Goal: Check status: Check status

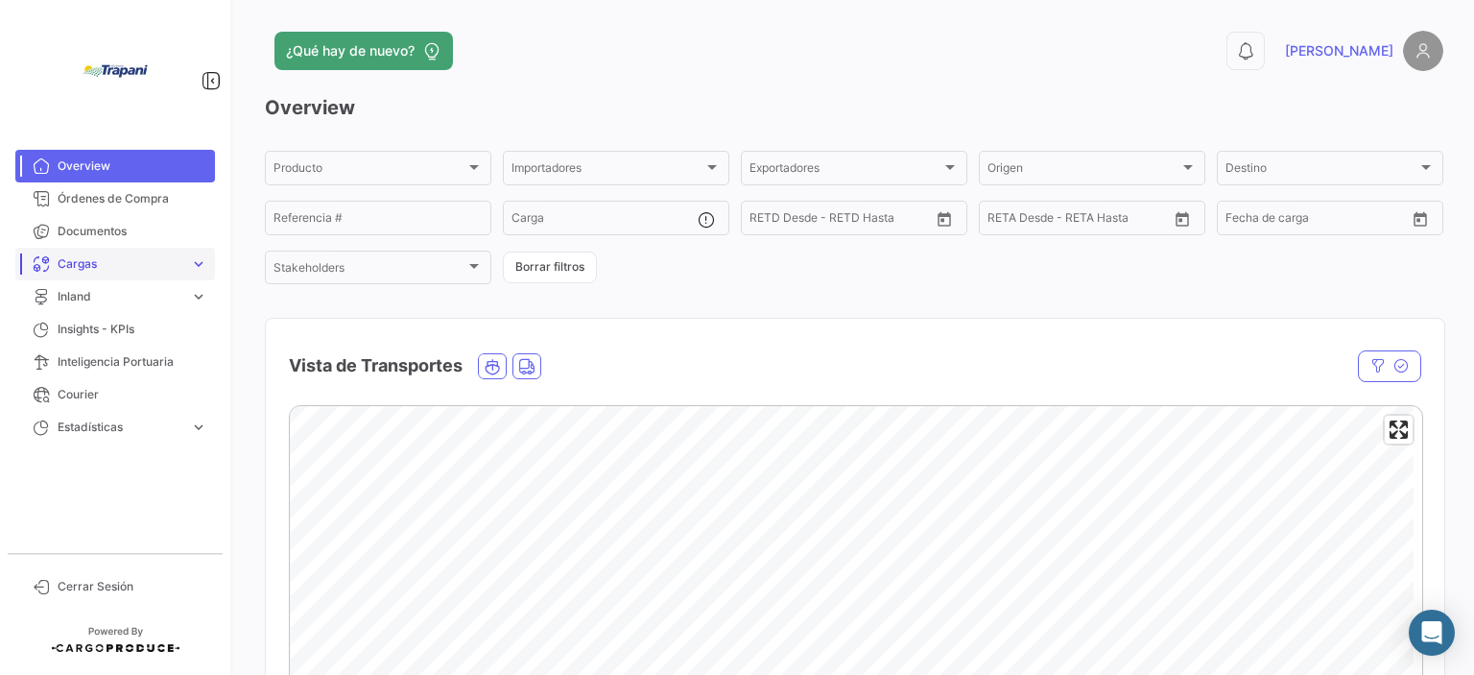
click at [139, 266] on span "Cargas" at bounding box center [120, 263] width 125 height 17
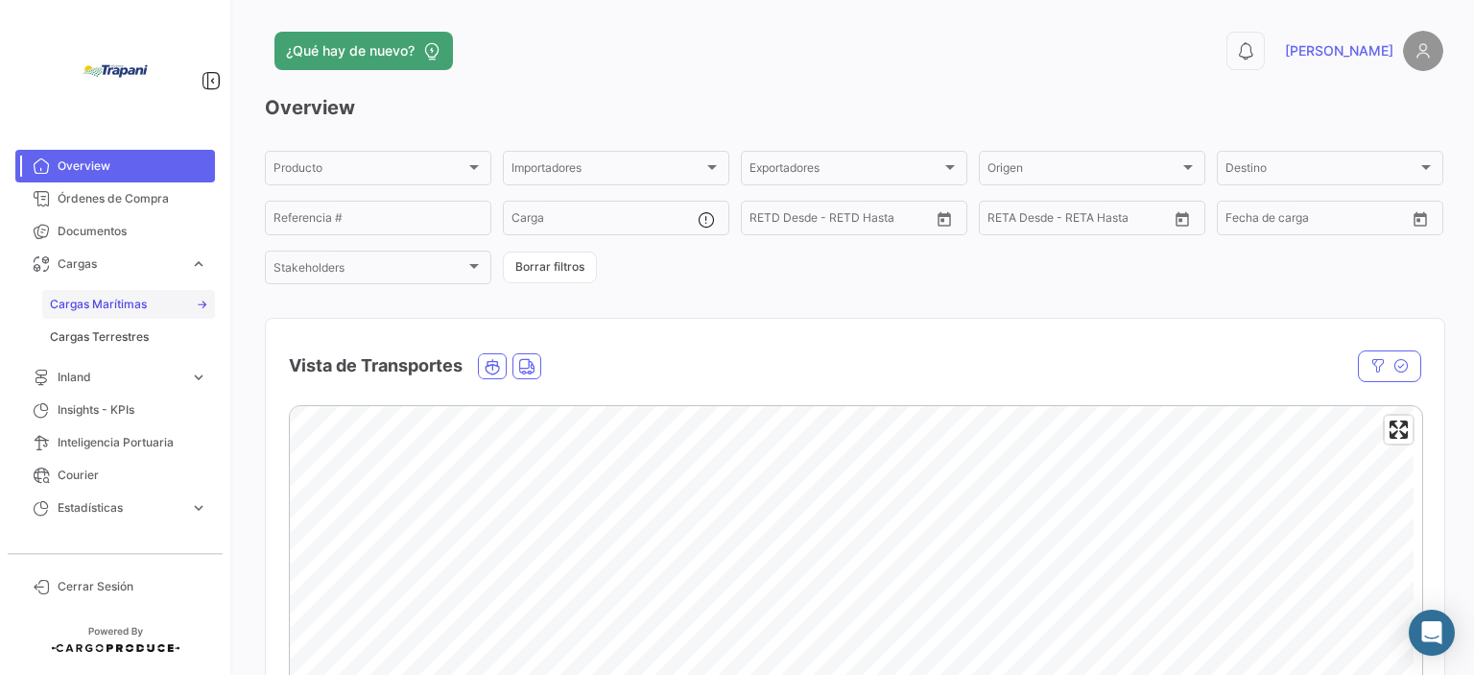
click at [123, 302] on span "Cargas Marítimas" at bounding box center [98, 304] width 97 height 17
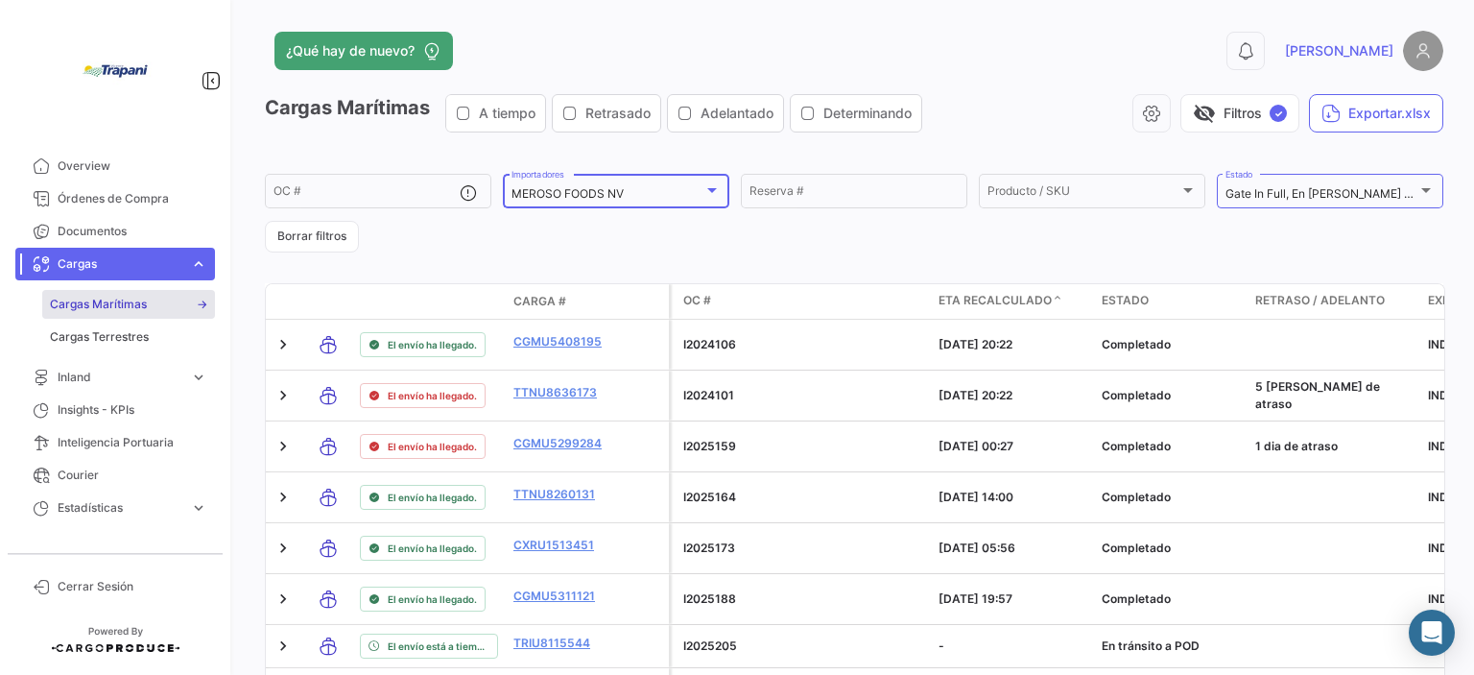
click at [705, 185] on div at bounding box center [712, 189] width 17 height 15
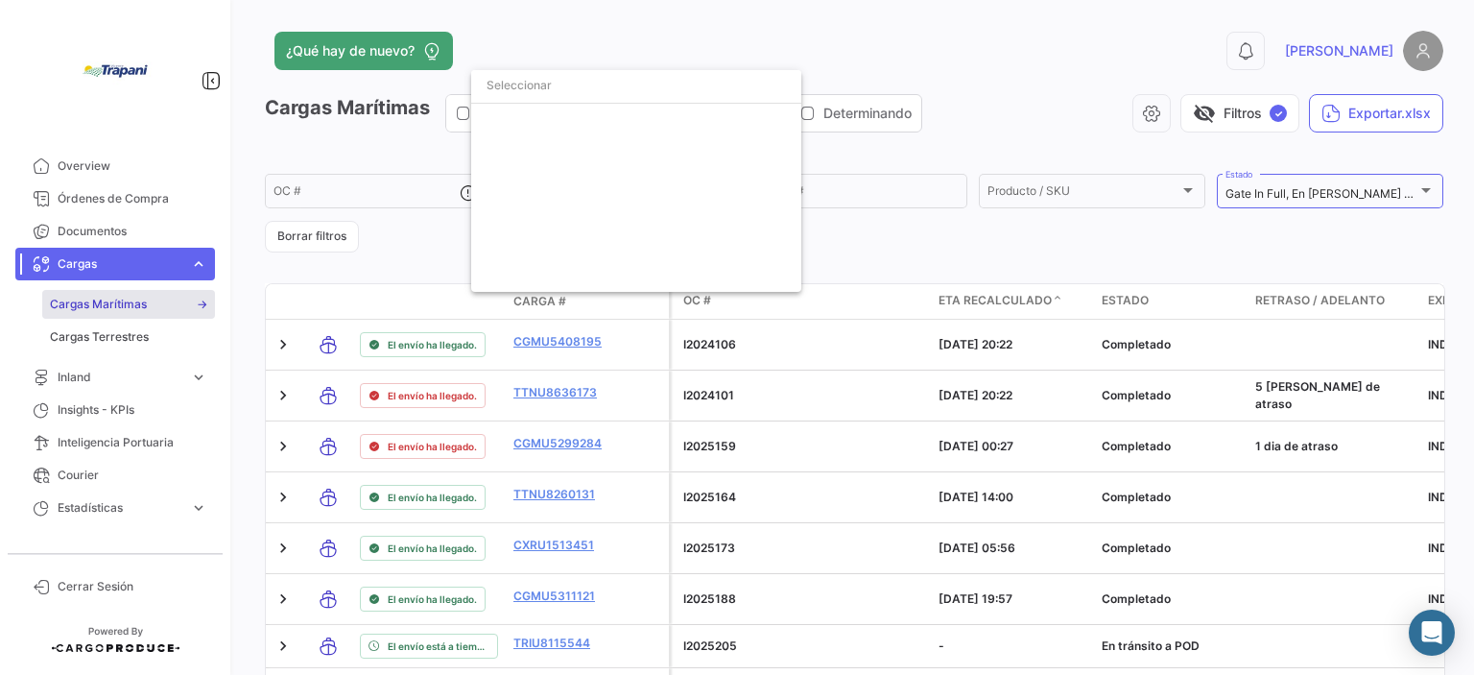
scroll to position [674, 0]
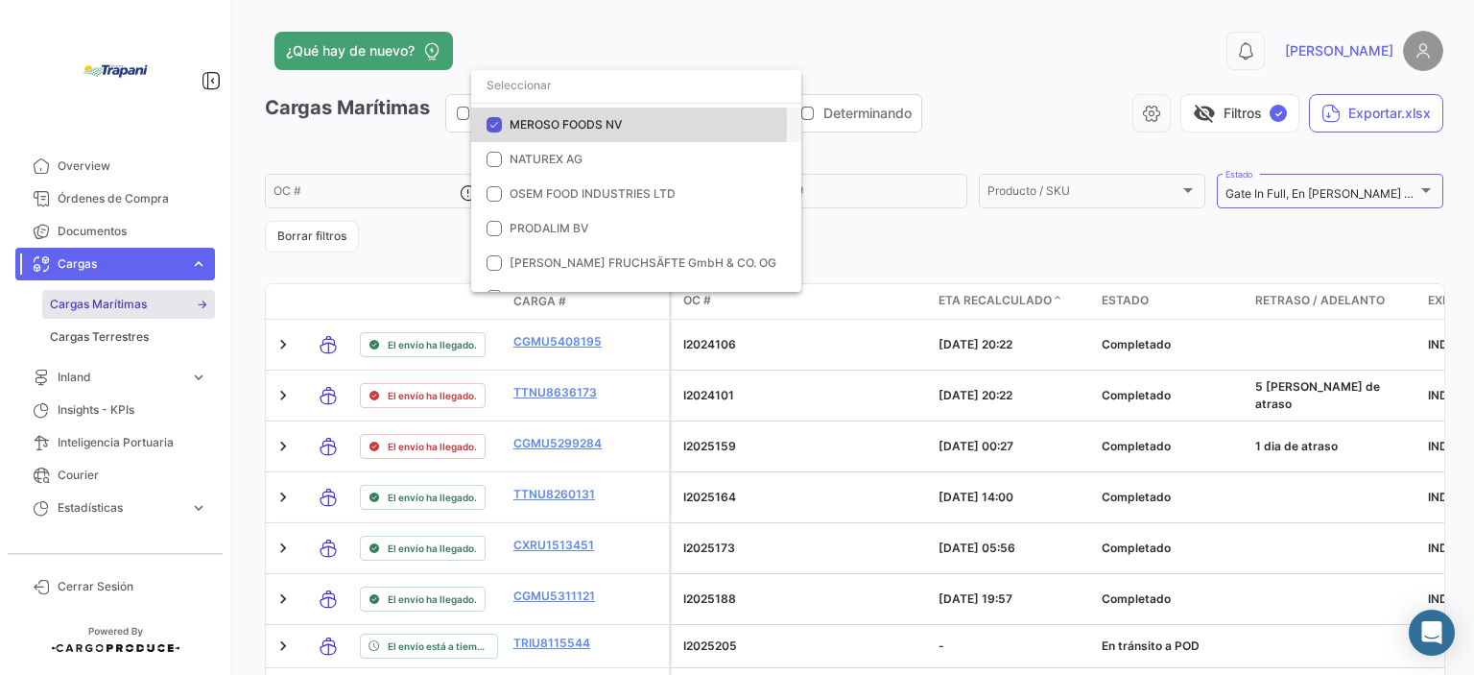
click at [492, 123] on mat-pseudo-checkbox at bounding box center [494, 124] width 15 height 15
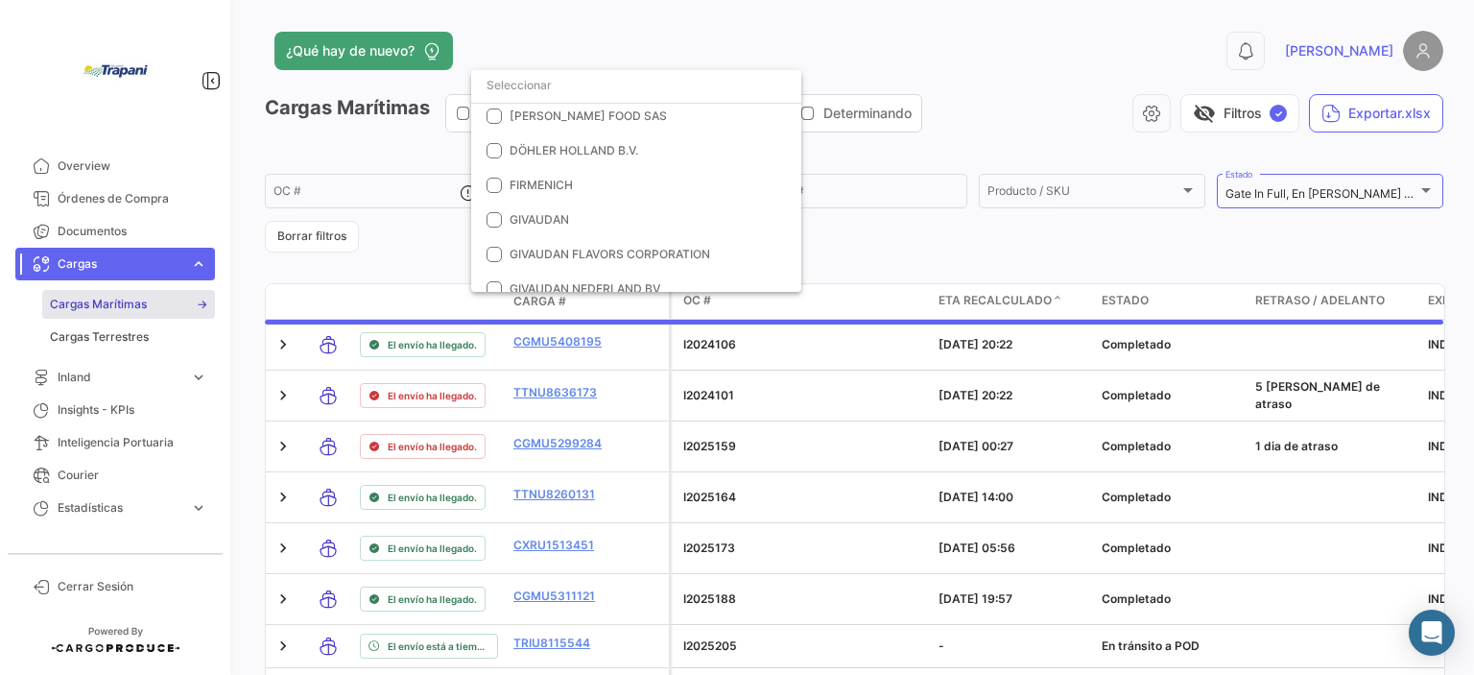
scroll to position [98, 0]
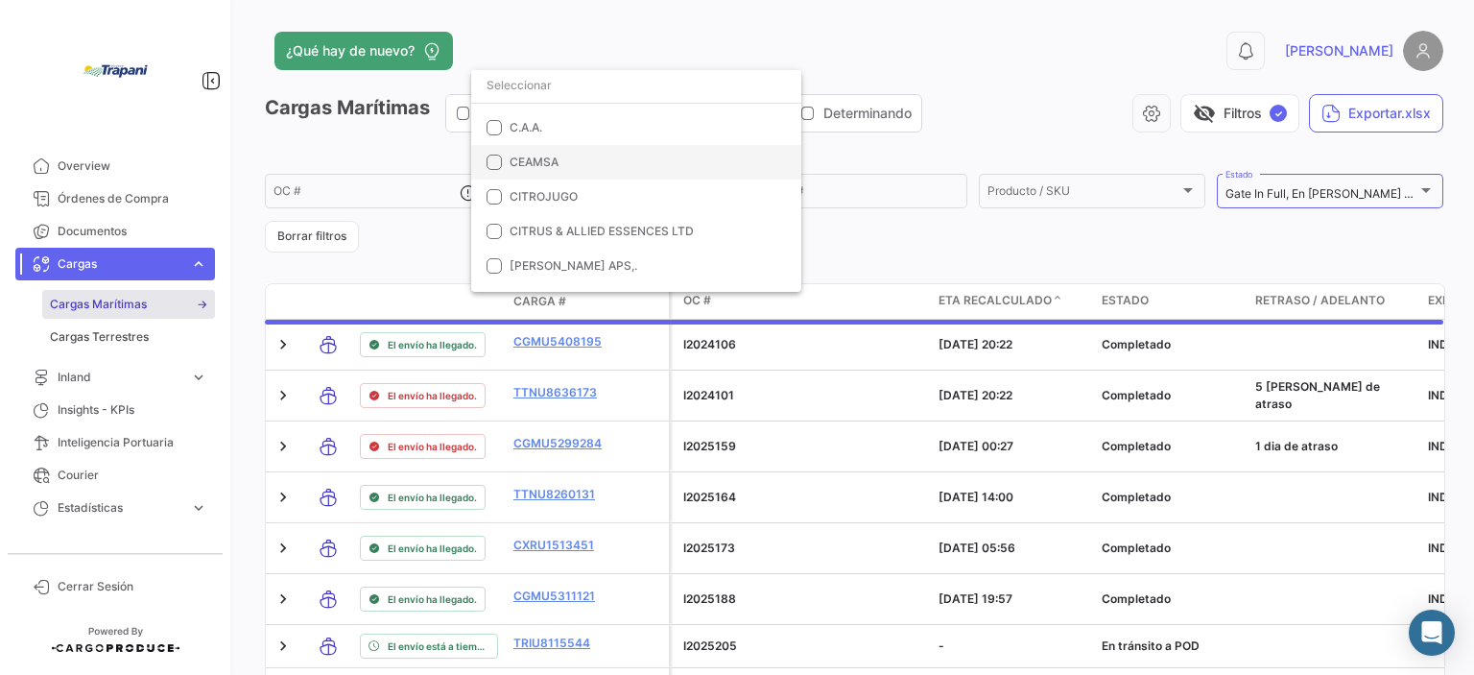
click at [508, 163] on mat-option "CEAMSA" at bounding box center [636, 162] width 330 height 35
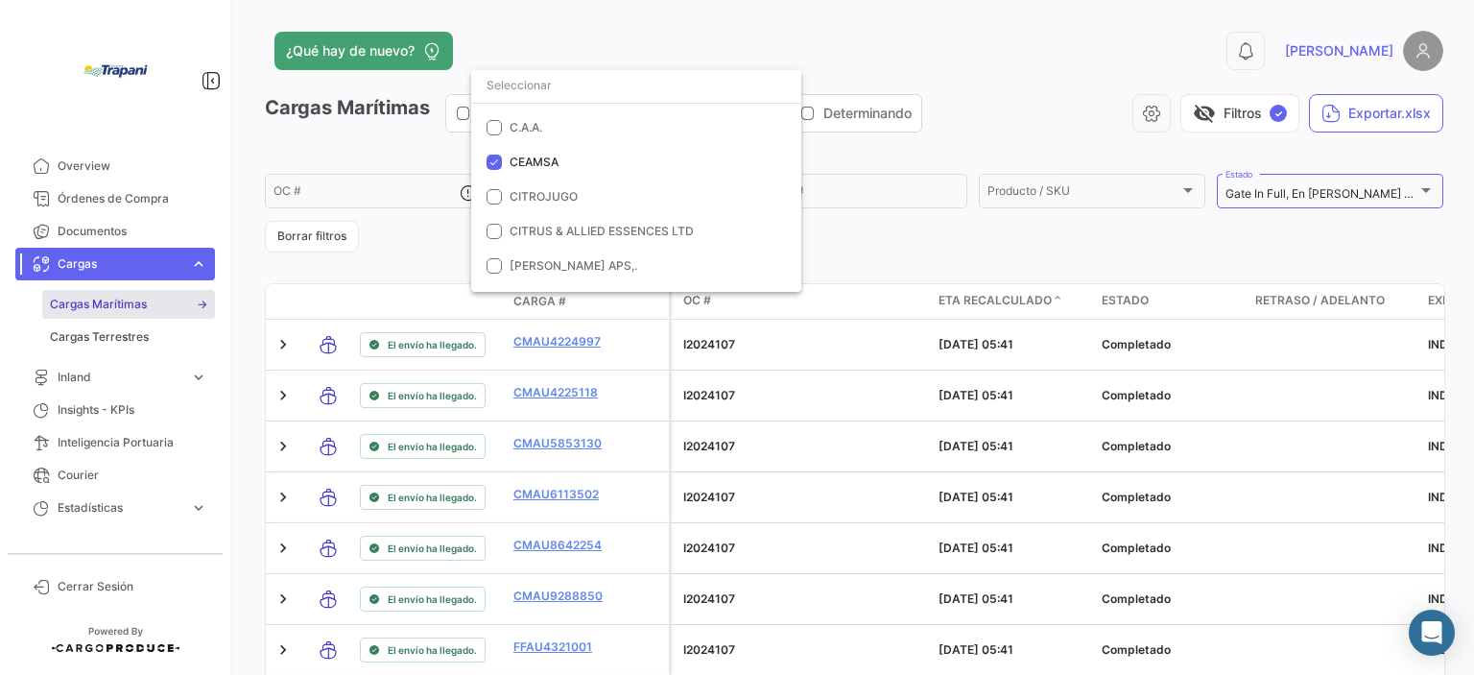
click at [432, 264] on div at bounding box center [737, 337] width 1474 height 675
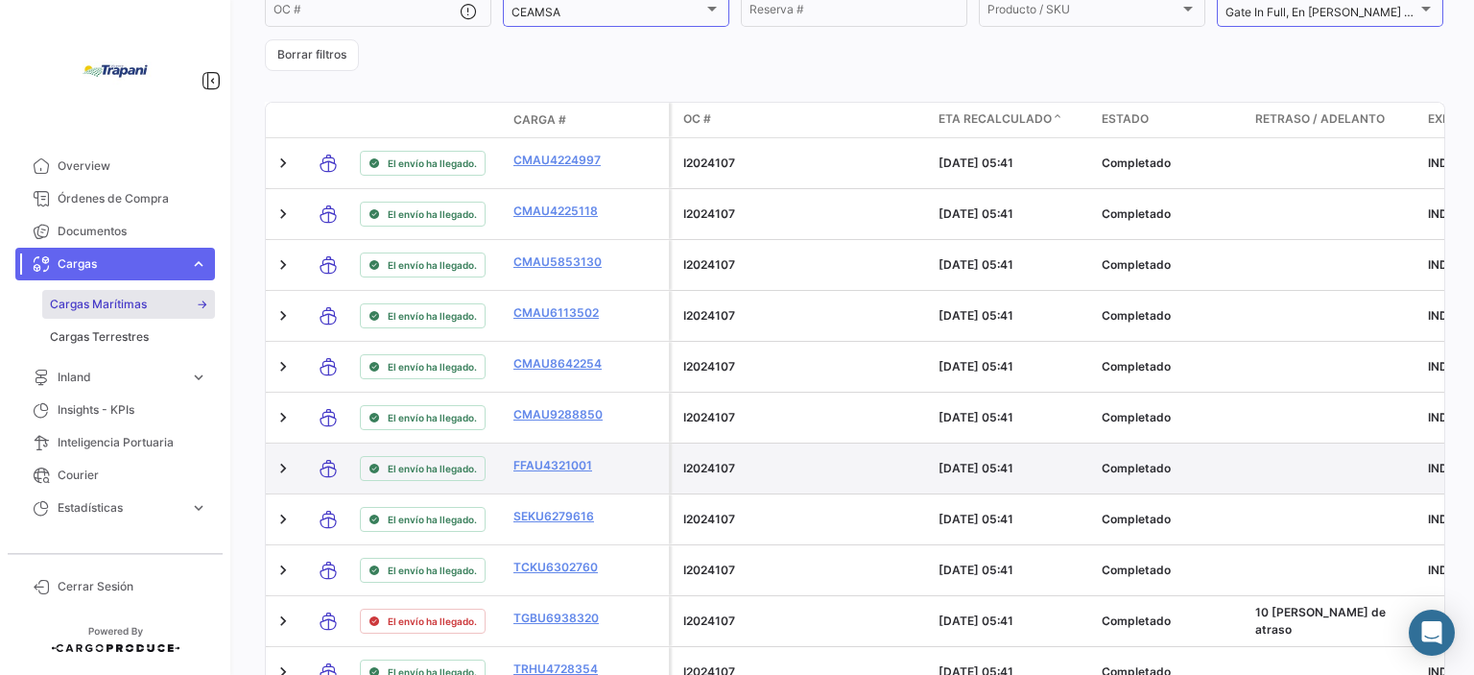
scroll to position [0, 0]
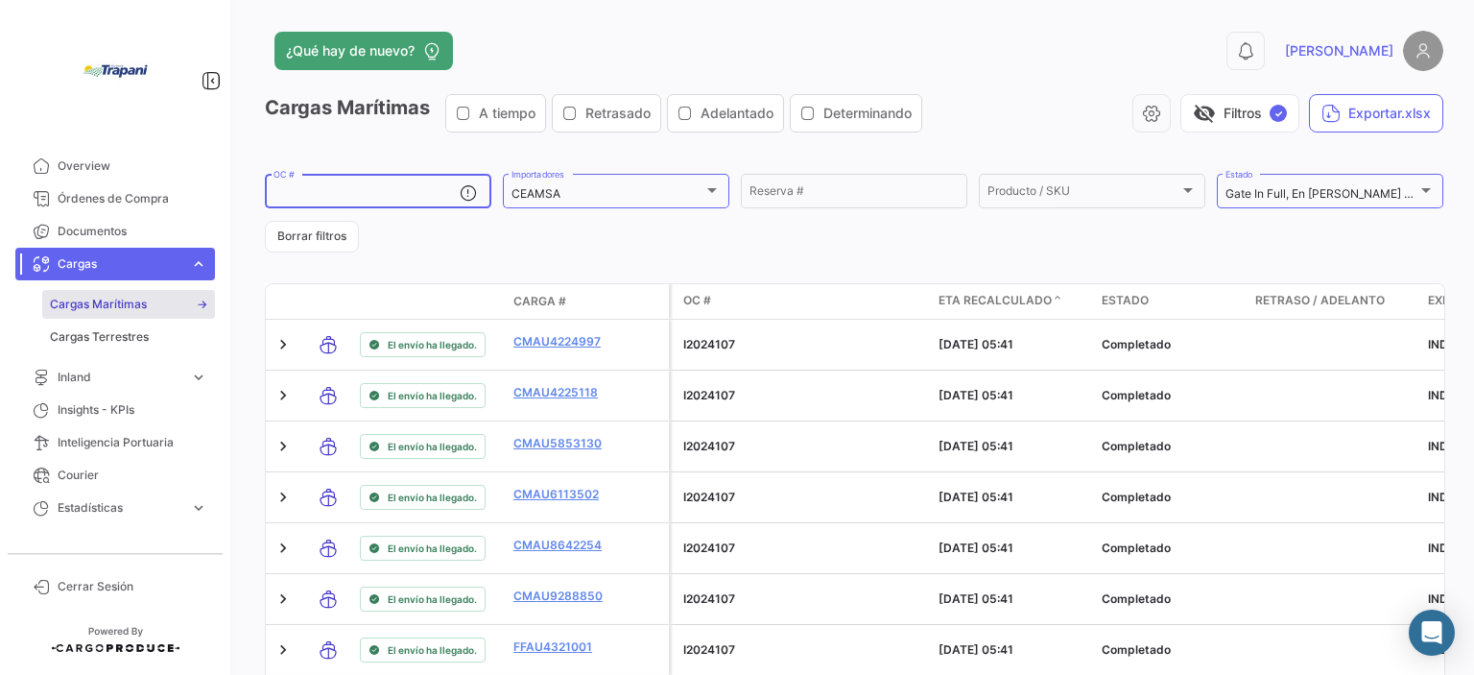
click at [335, 187] on input "OC #" at bounding box center [367, 193] width 186 height 13
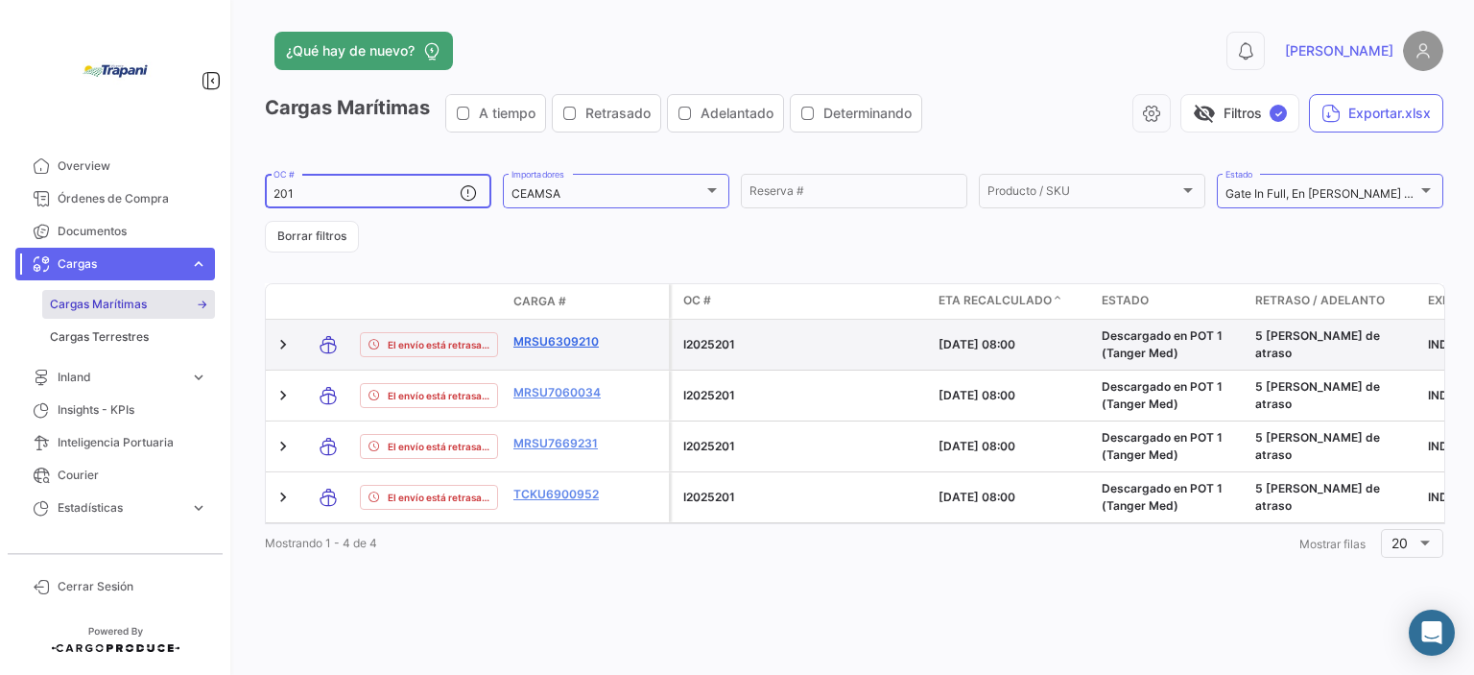
type input "201"
click at [533, 345] on link "MRSU6309210" at bounding box center [564, 341] width 100 height 17
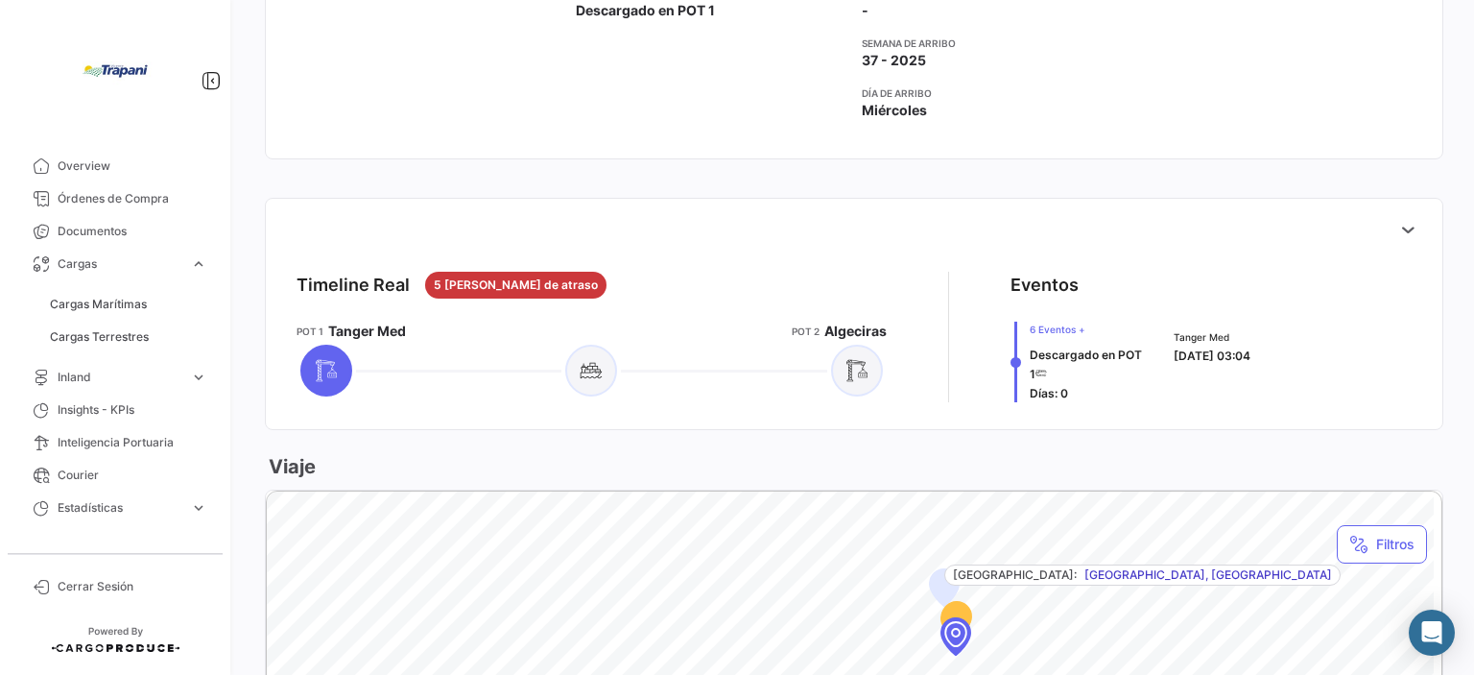
scroll to position [768, 0]
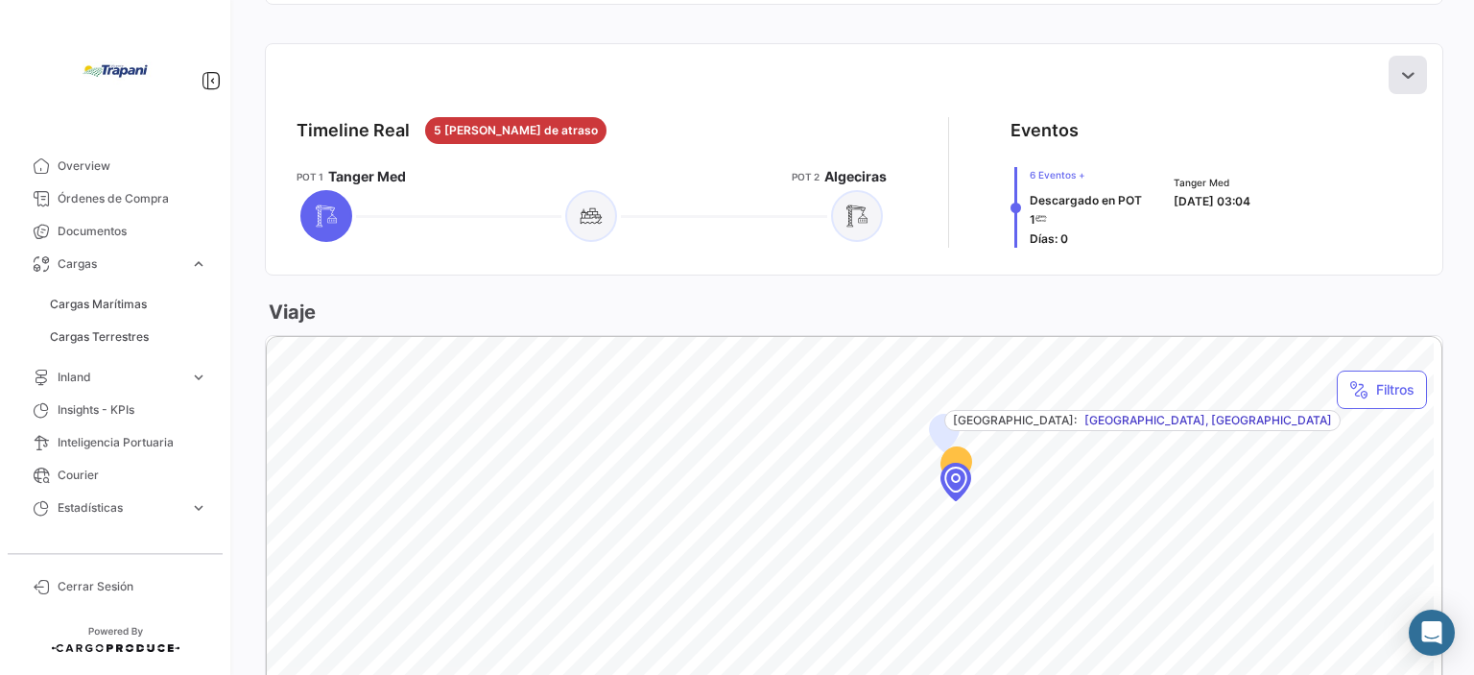
click at [1398, 69] on icon at bounding box center [1407, 74] width 19 height 19
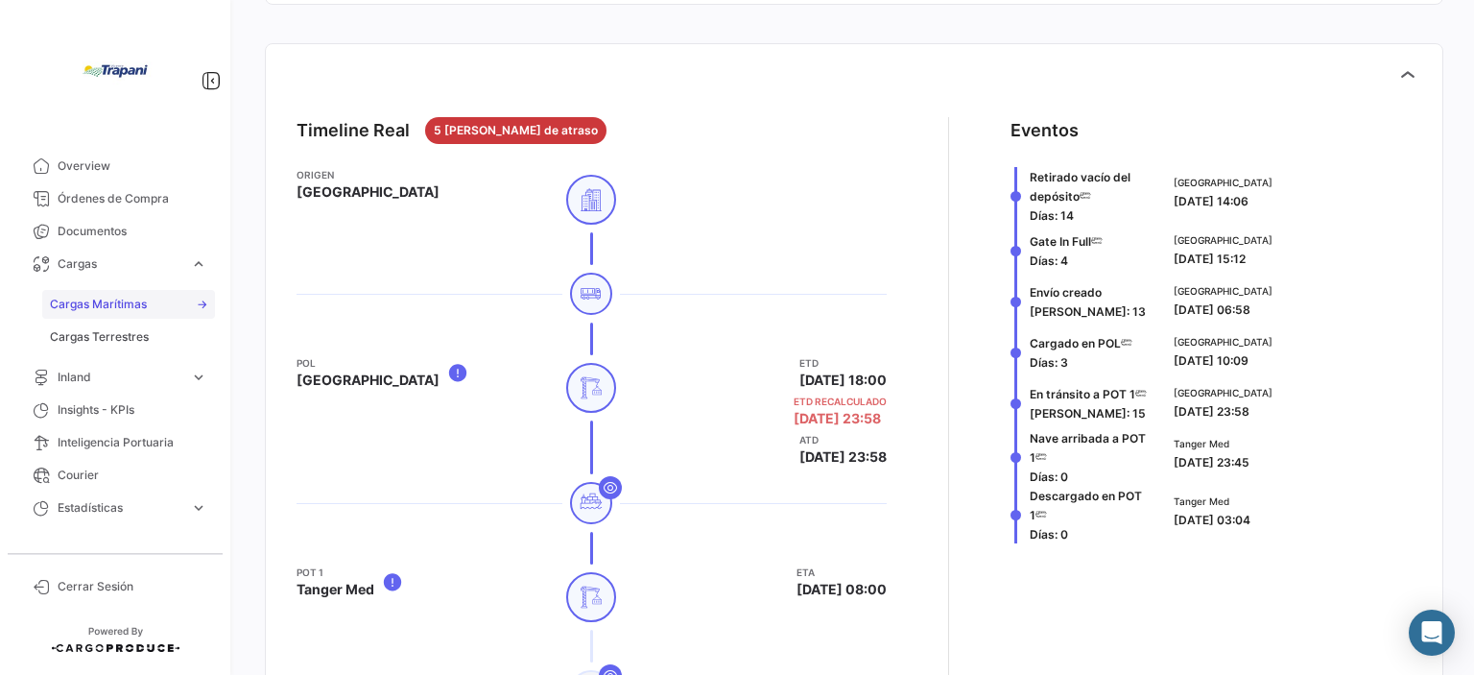
click at [146, 310] on link "Cargas Marítimas" at bounding box center [128, 304] width 173 height 29
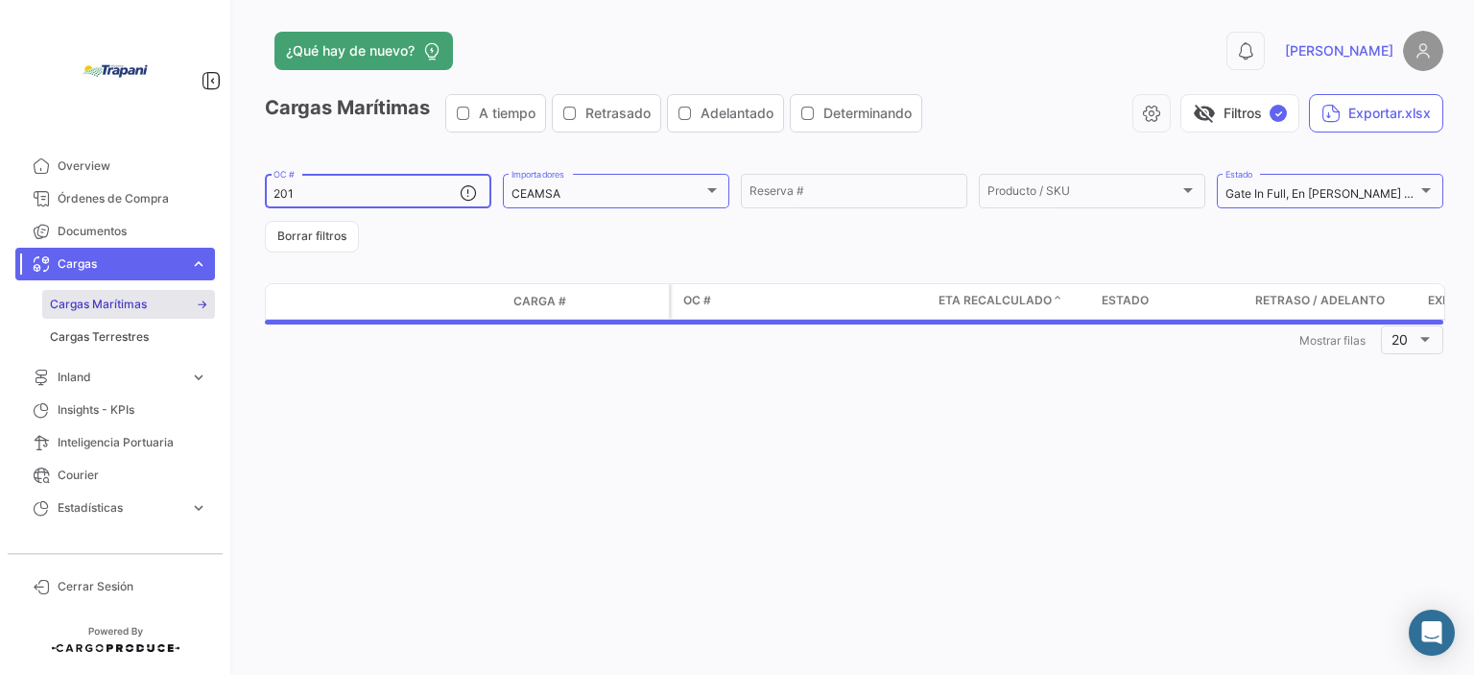
click at [409, 192] on input "201" at bounding box center [367, 193] width 186 height 13
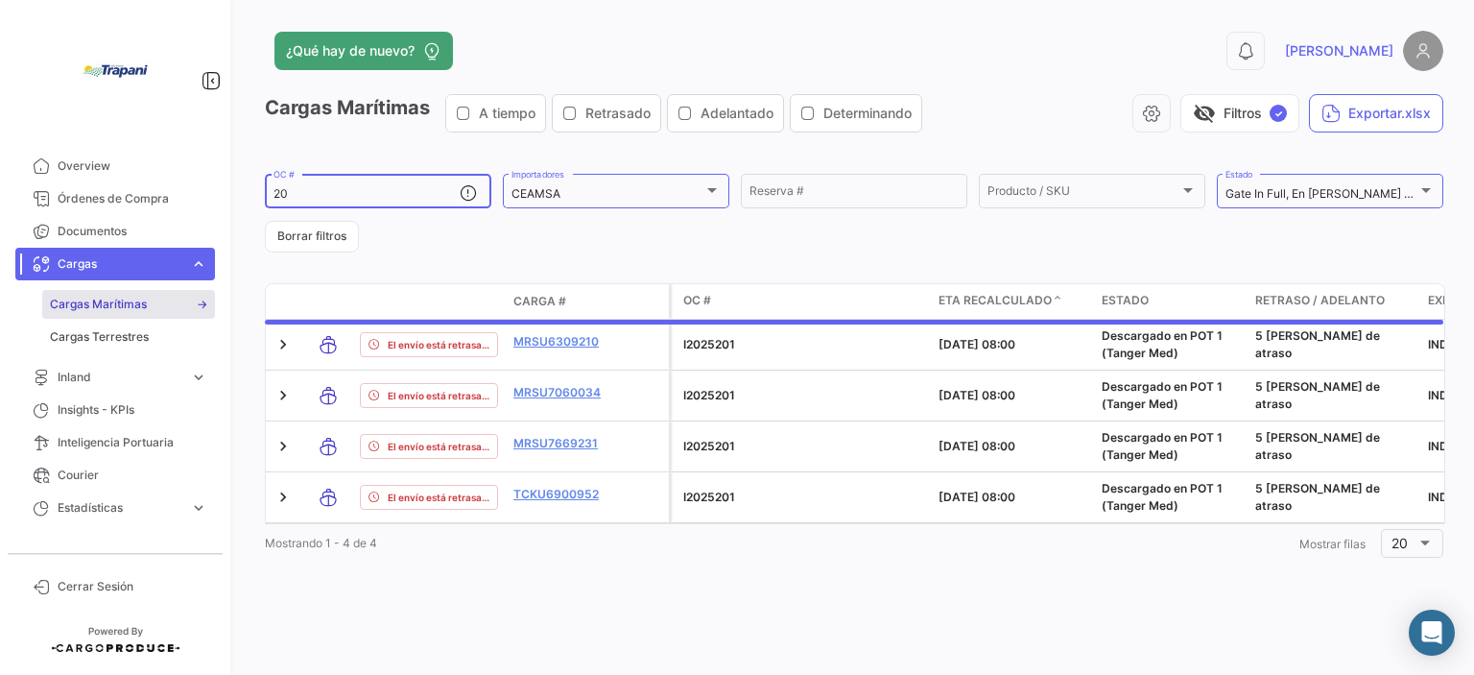
type input "2"
click at [651, 191] on div "CEAMSA" at bounding box center [608, 193] width 192 height 13
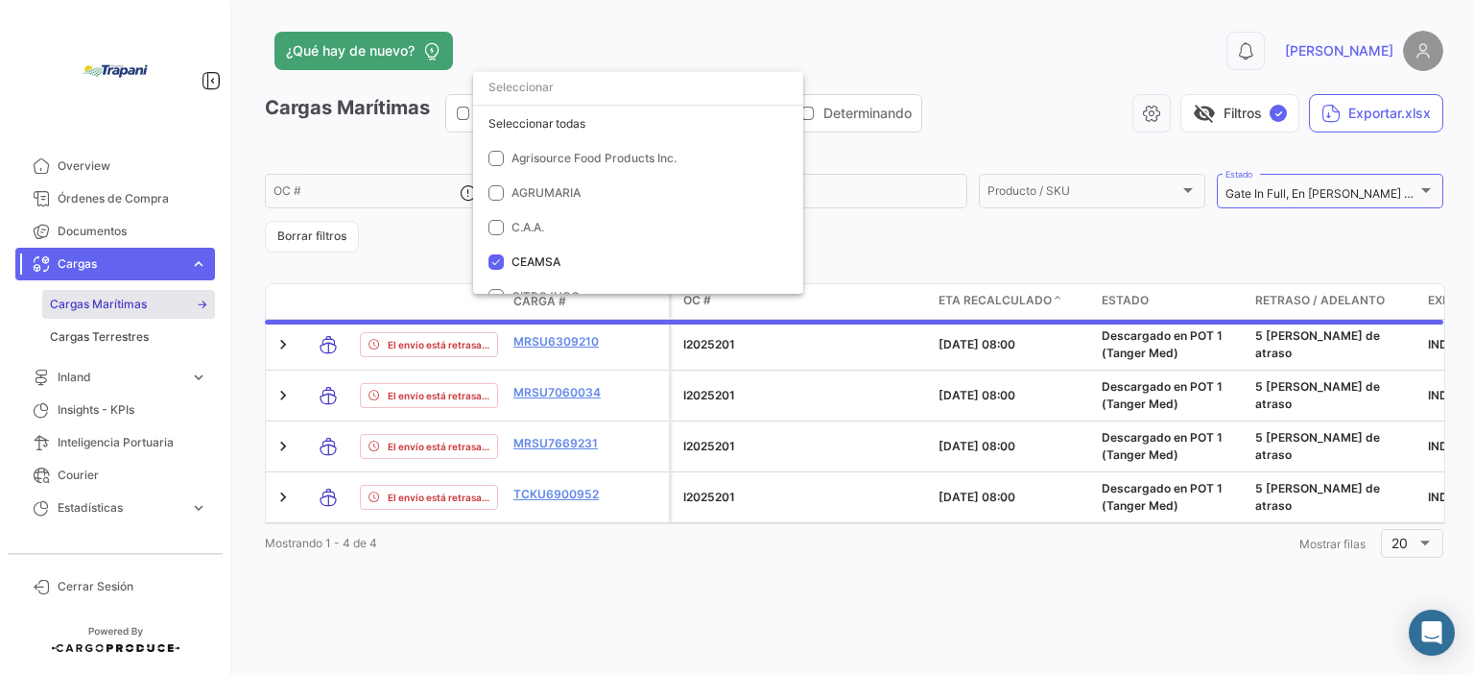
scroll to position [111, 0]
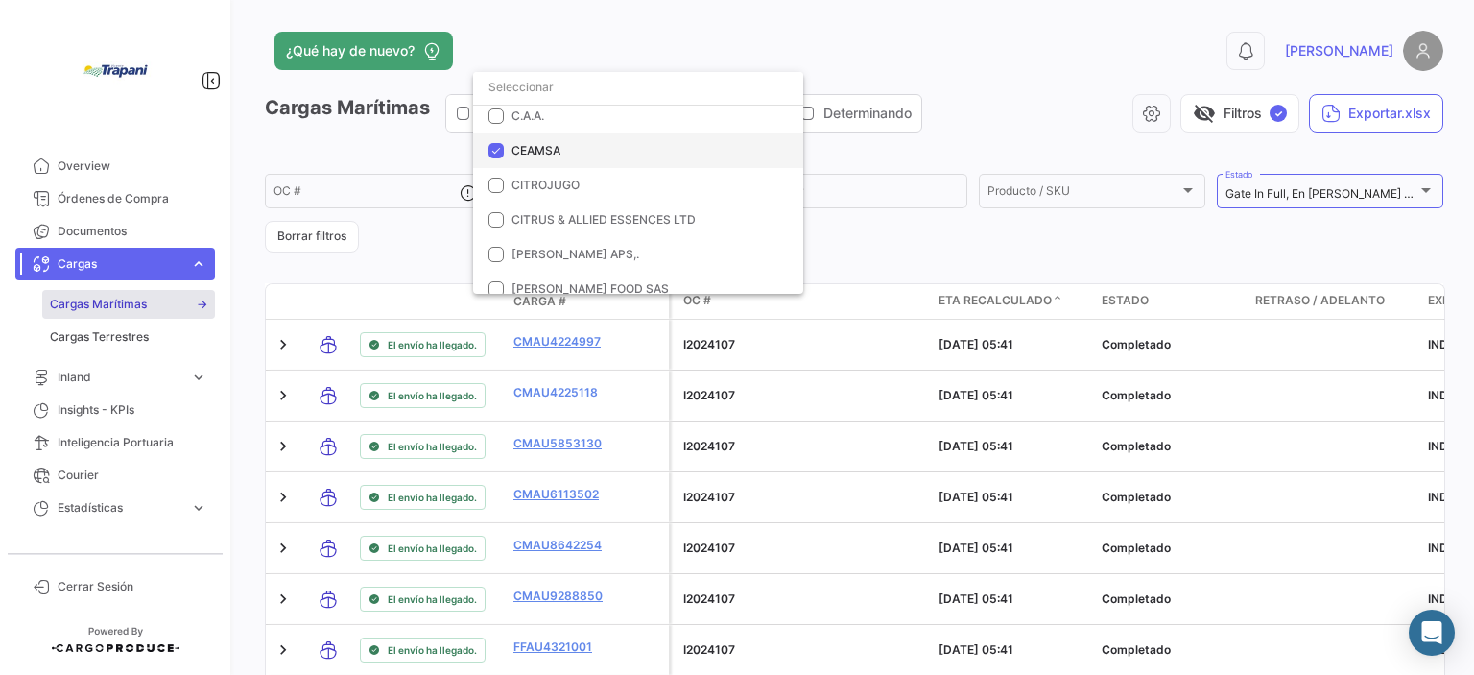
drag, startPoint x: 494, startPoint y: 149, endPoint x: 513, endPoint y: 158, distance: 20.6
click at [495, 151] on mat-pseudo-checkbox at bounding box center [496, 150] width 15 height 15
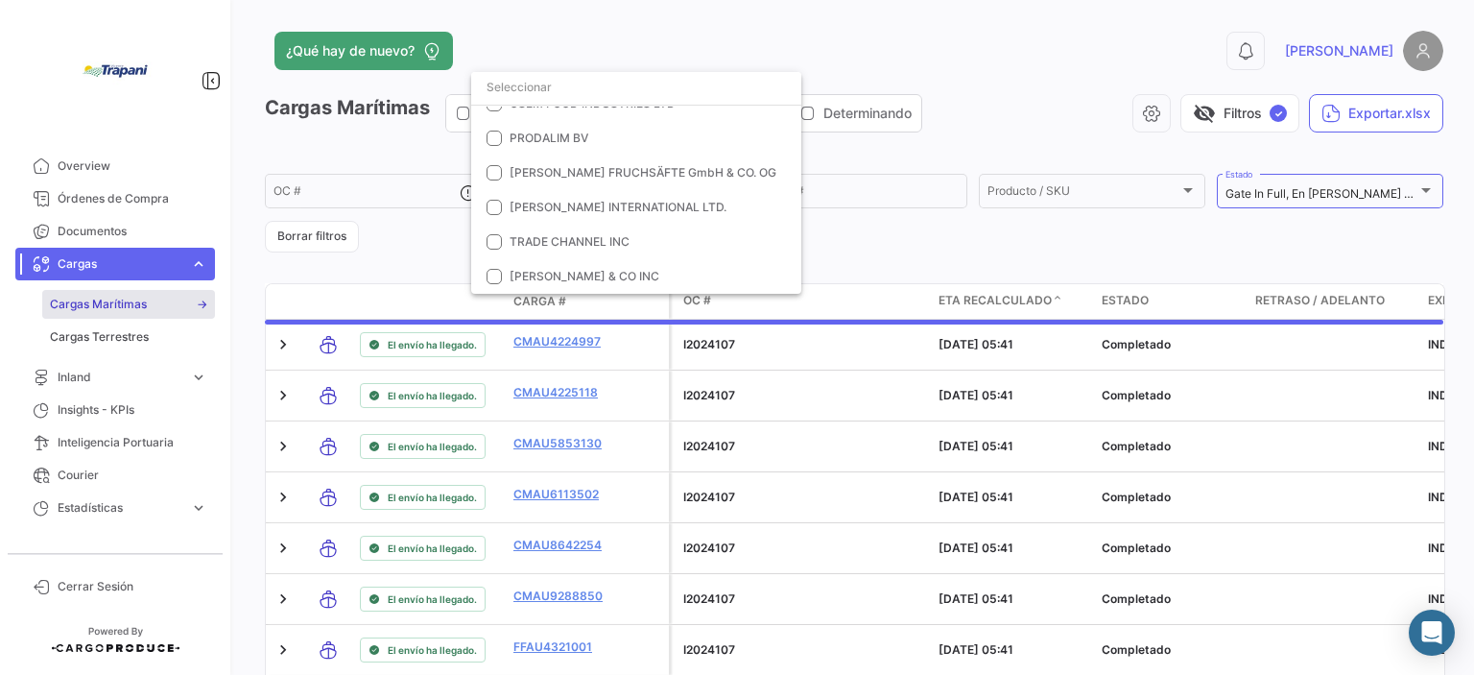
scroll to position [687, 0]
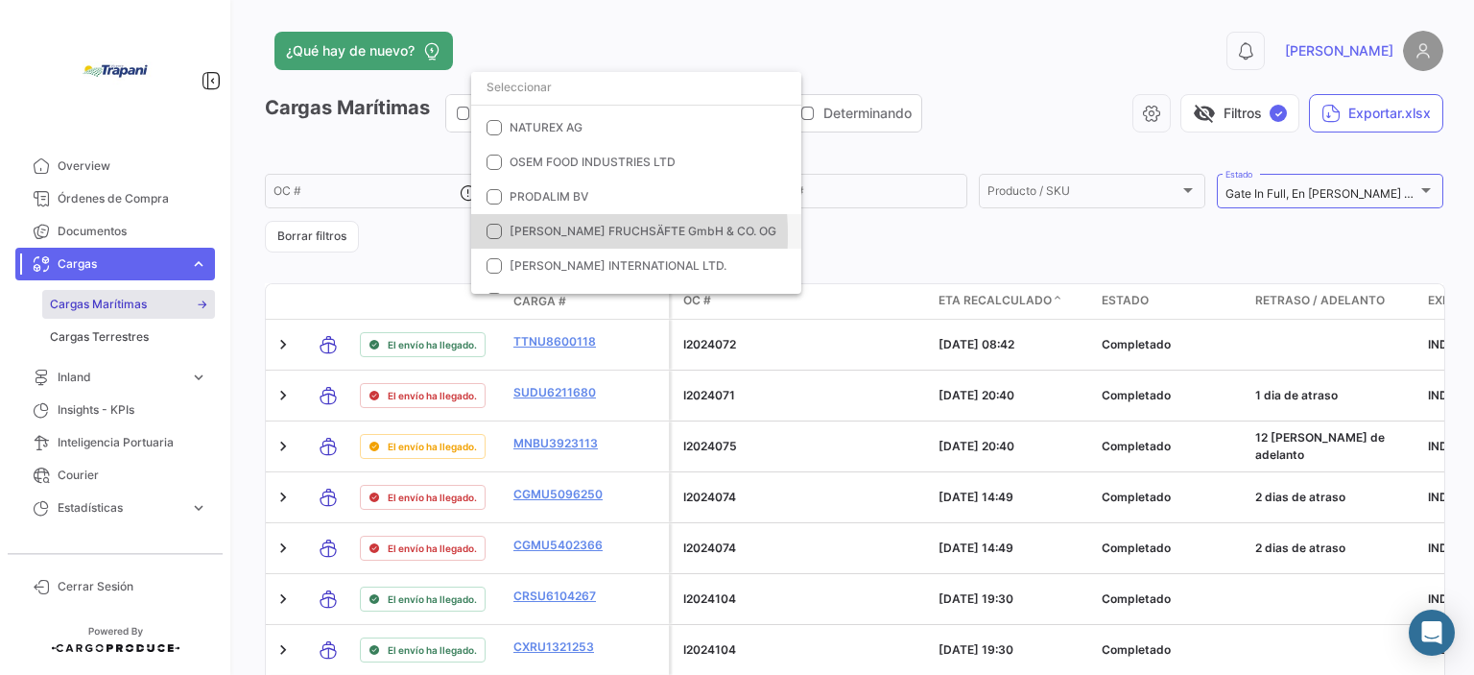
click at [509, 233] on mat-option "[PERSON_NAME] FRUCHSÄFTE GmbH & CO. OG" at bounding box center [636, 231] width 330 height 35
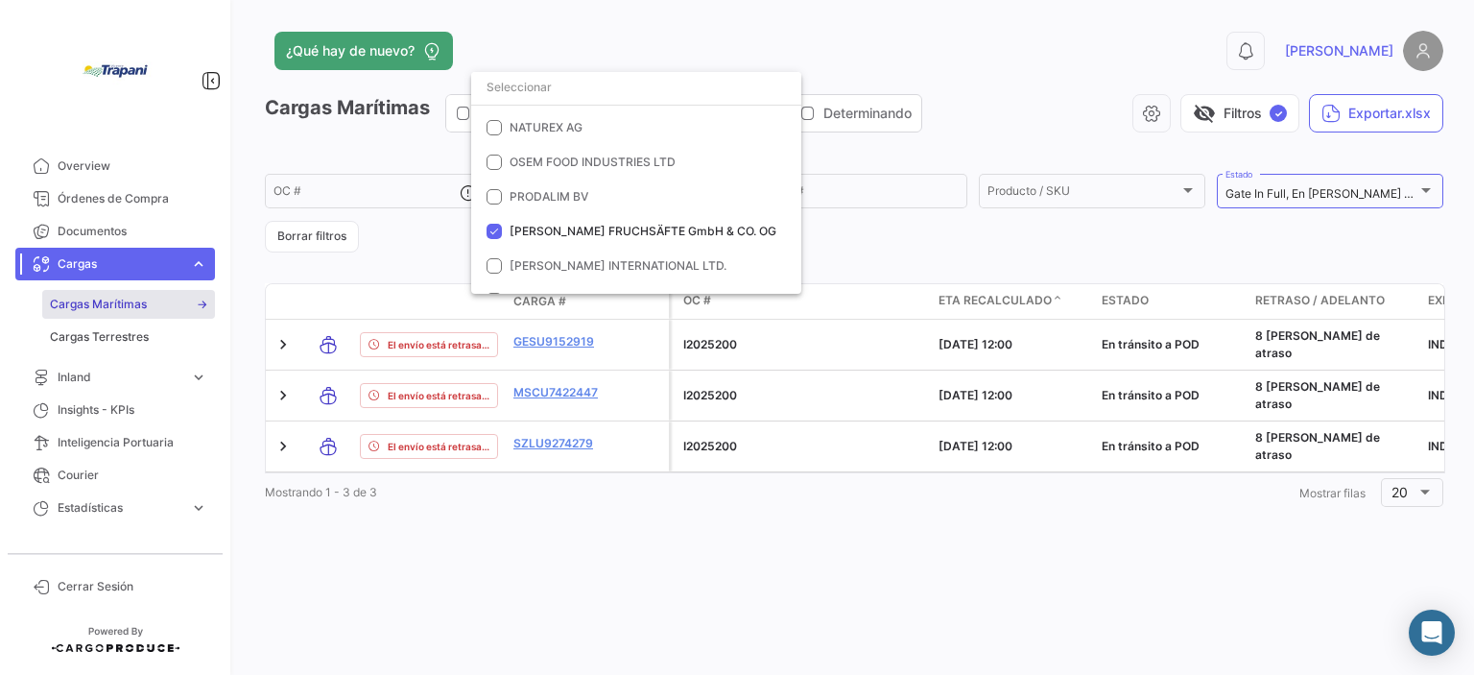
click at [792, 360] on div at bounding box center [737, 337] width 1474 height 675
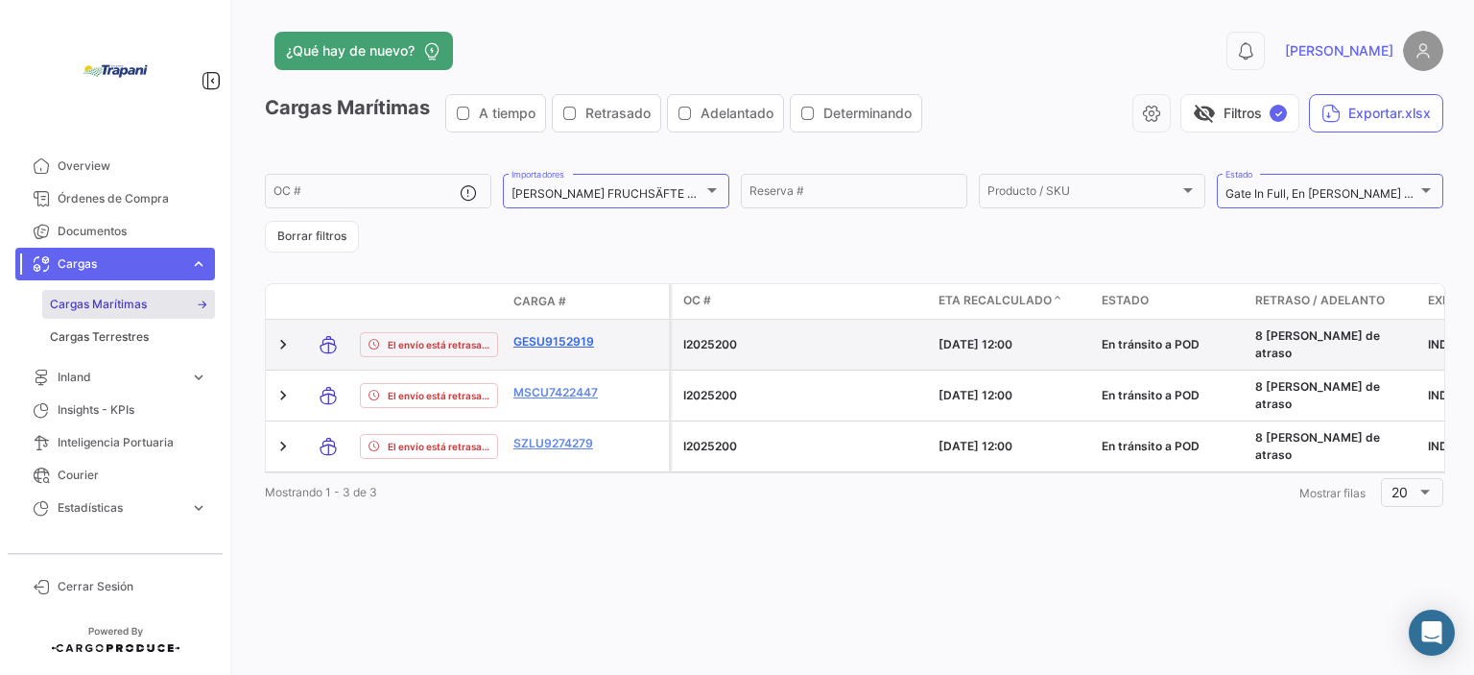
click at [543, 341] on link "GESU9152919" at bounding box center [564, 341] width 100 height 17
